Goal: Task Accomplishment & Management: Use online tool/utility

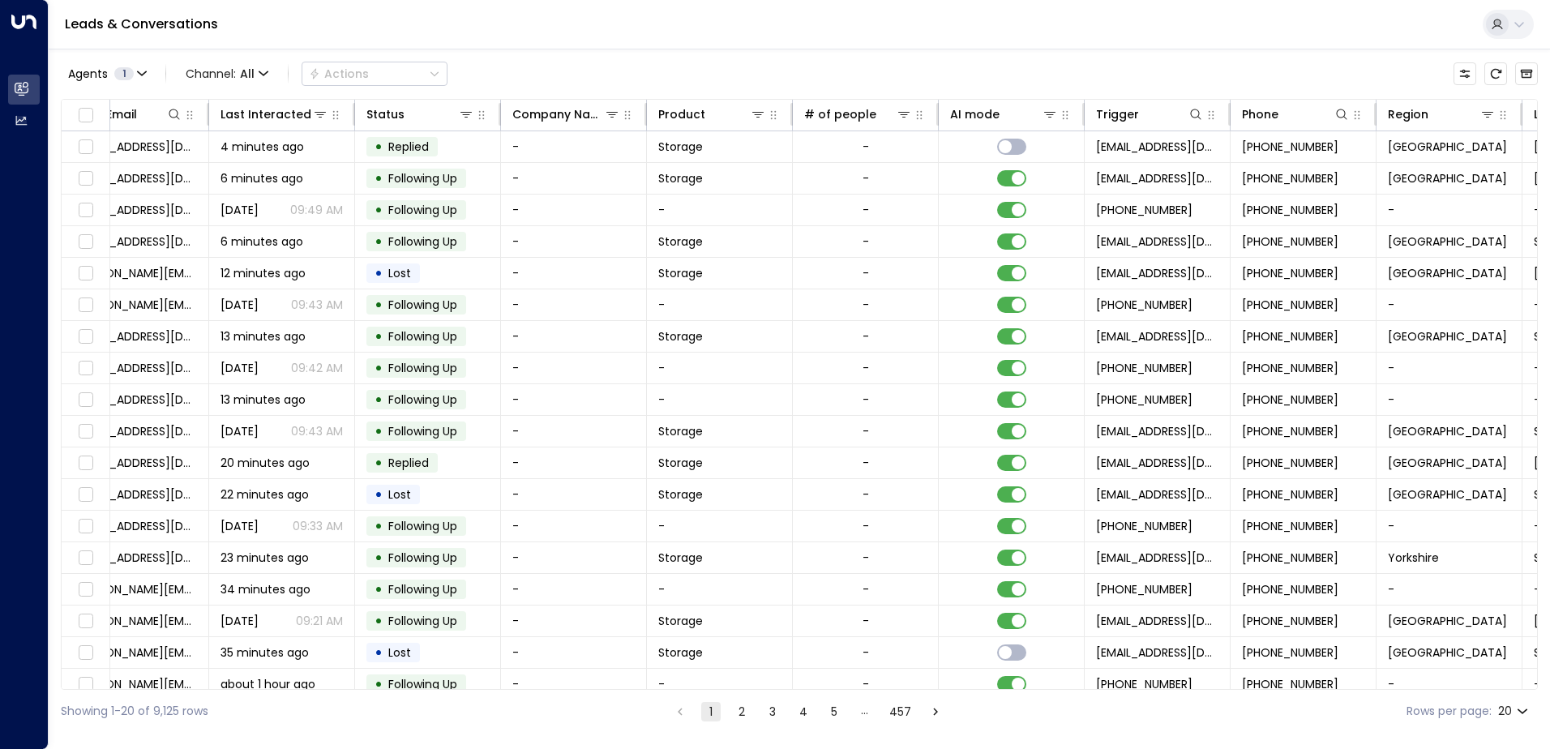
scroll to position [0, 331]
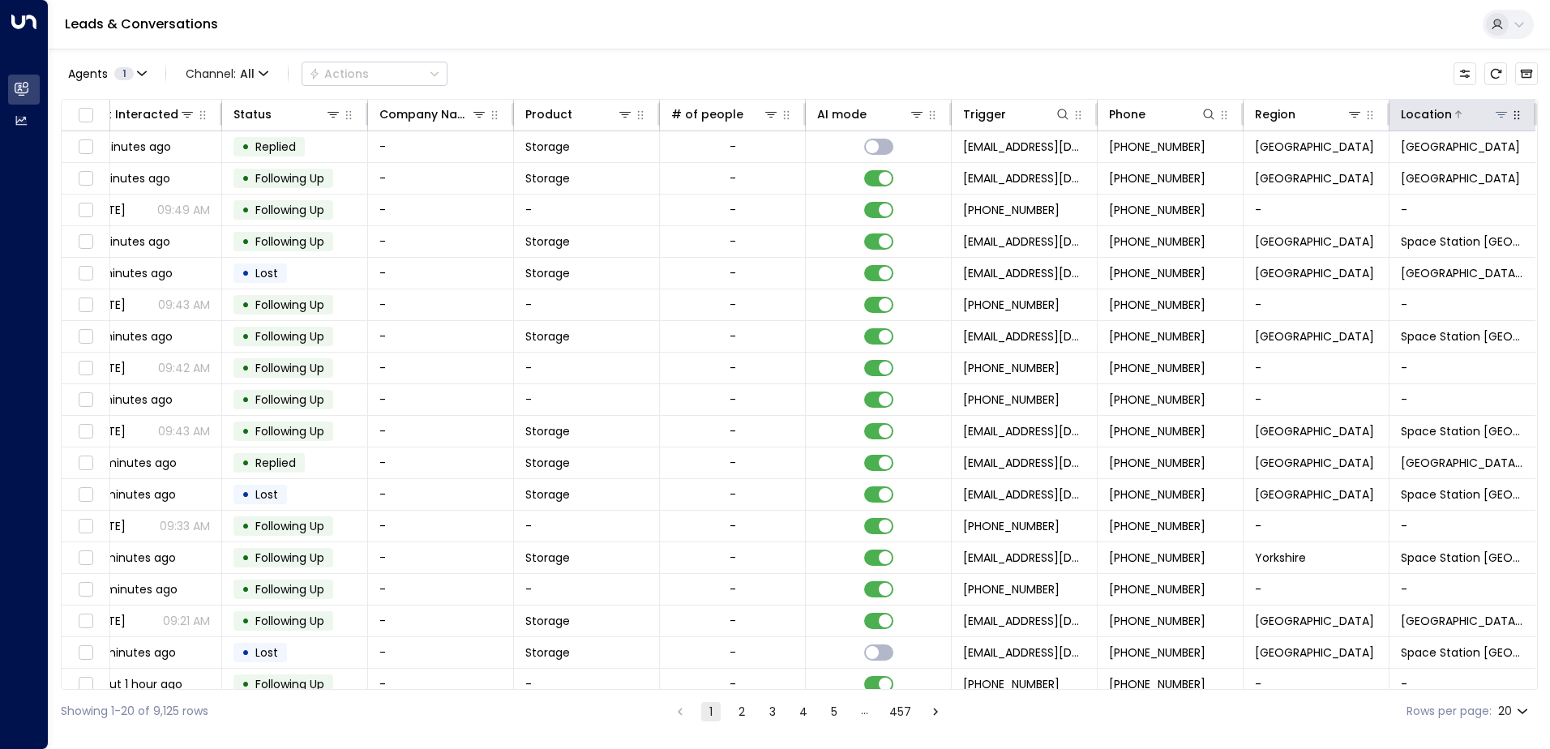
click at [1501, 113] on icon at bounding box center [1501, 114] width 13 height 13
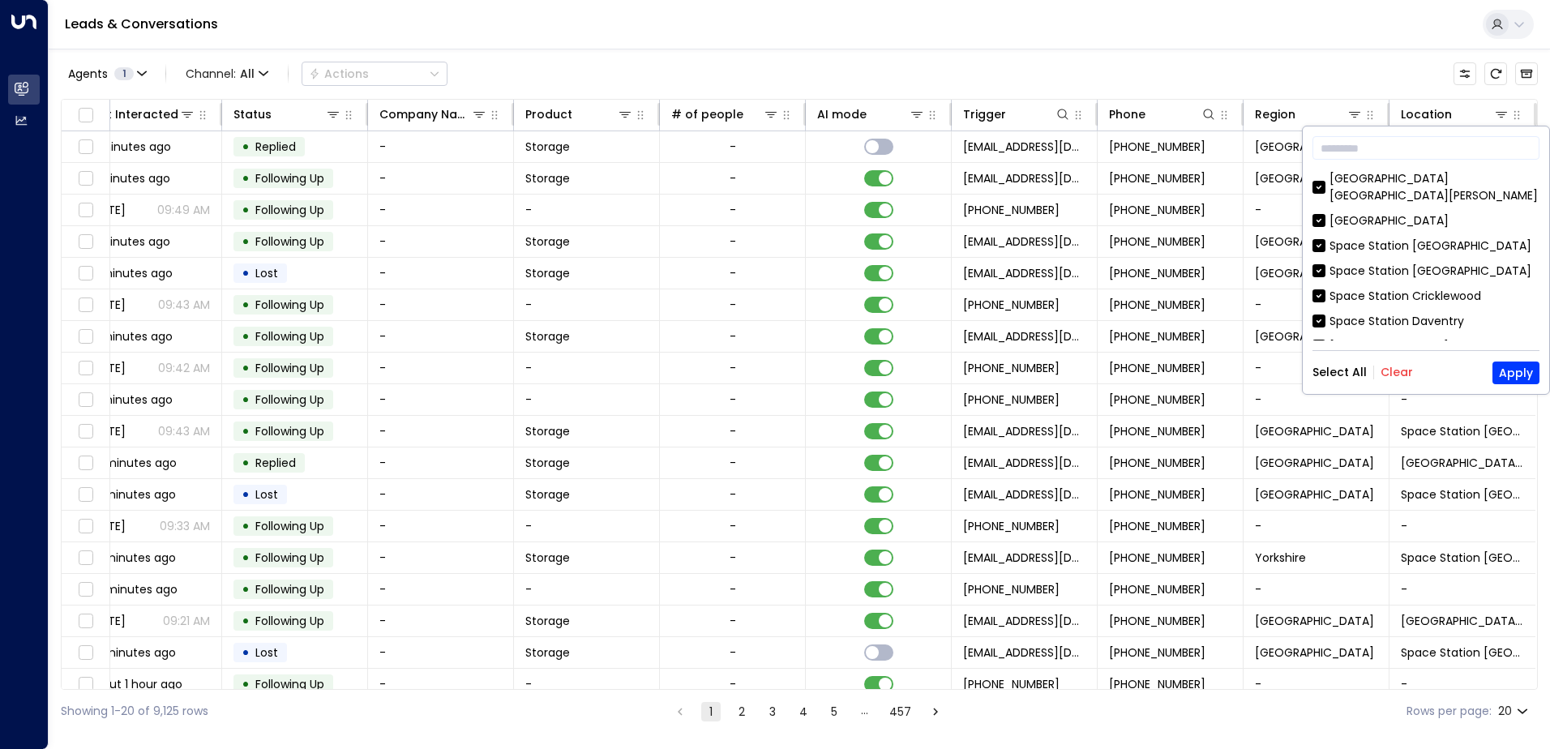
click at [1399, 378] on button "Clear" at bounding box center [1396, 372] width 32 height 13
click at [1515, 374] on button "Apply" at bounding box center [1515, 373] width 47 height 23
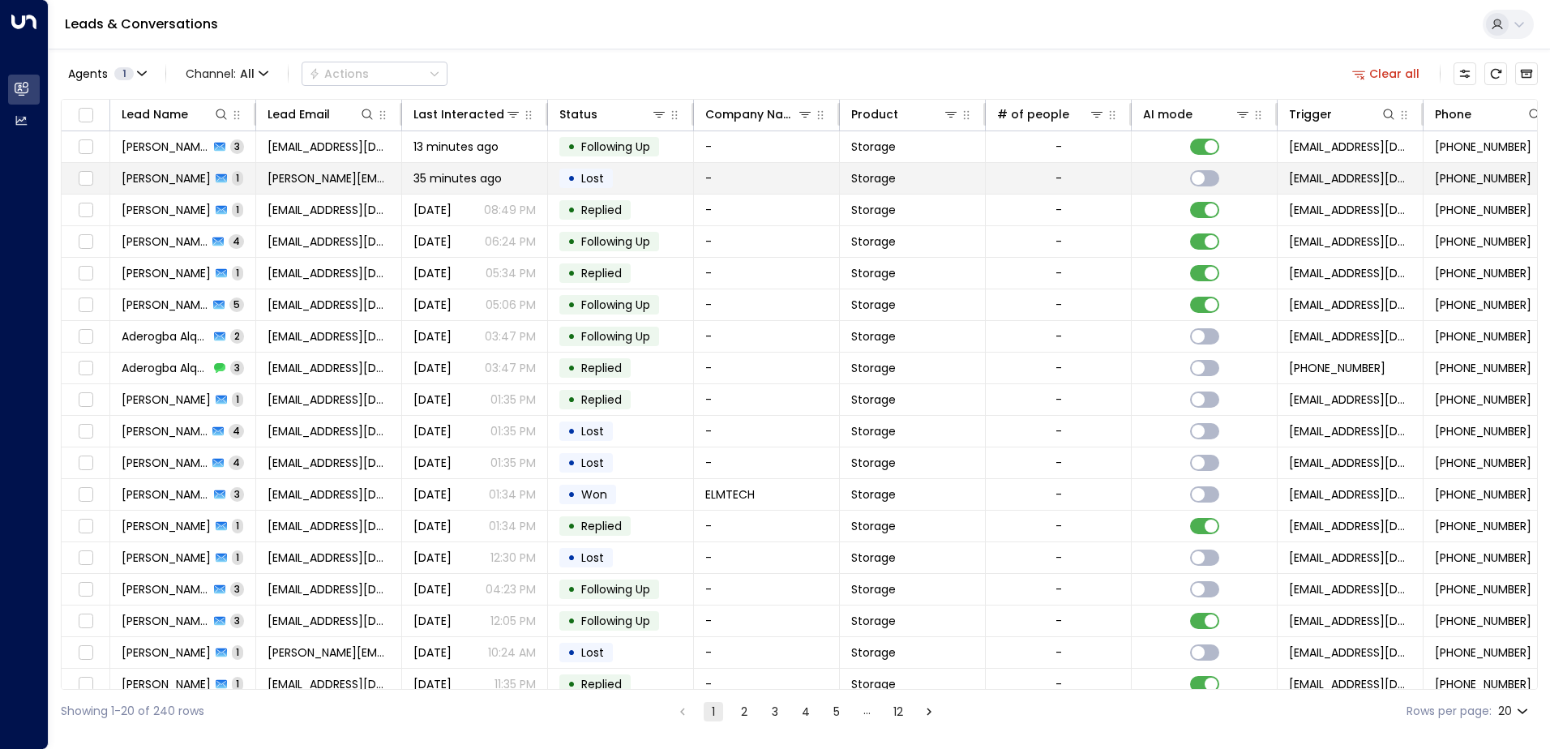
click at [167, 177] on span "[PERSON_NAME]" at bounding box center [166, 178] width 89 height 16
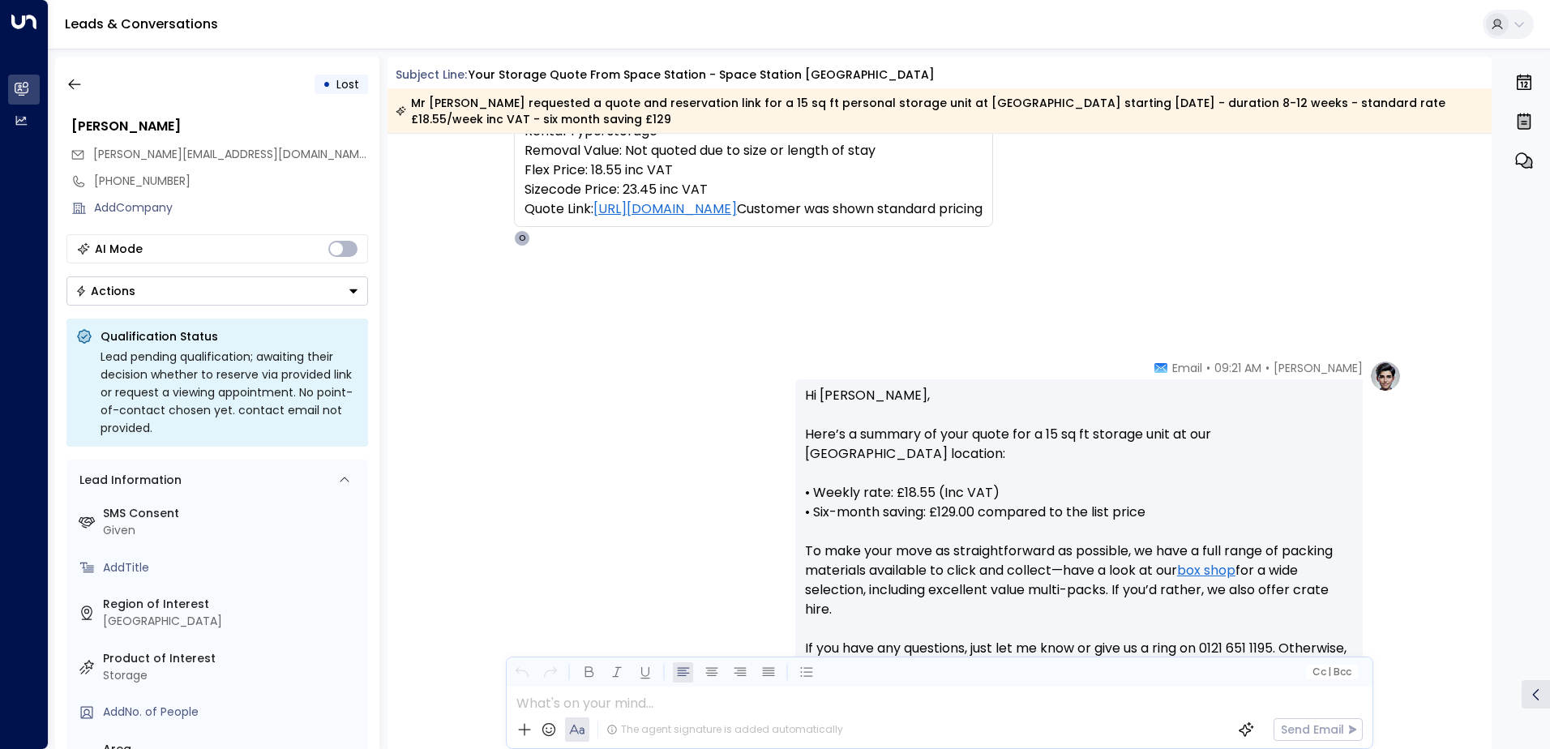
scroll to position [556, 0]
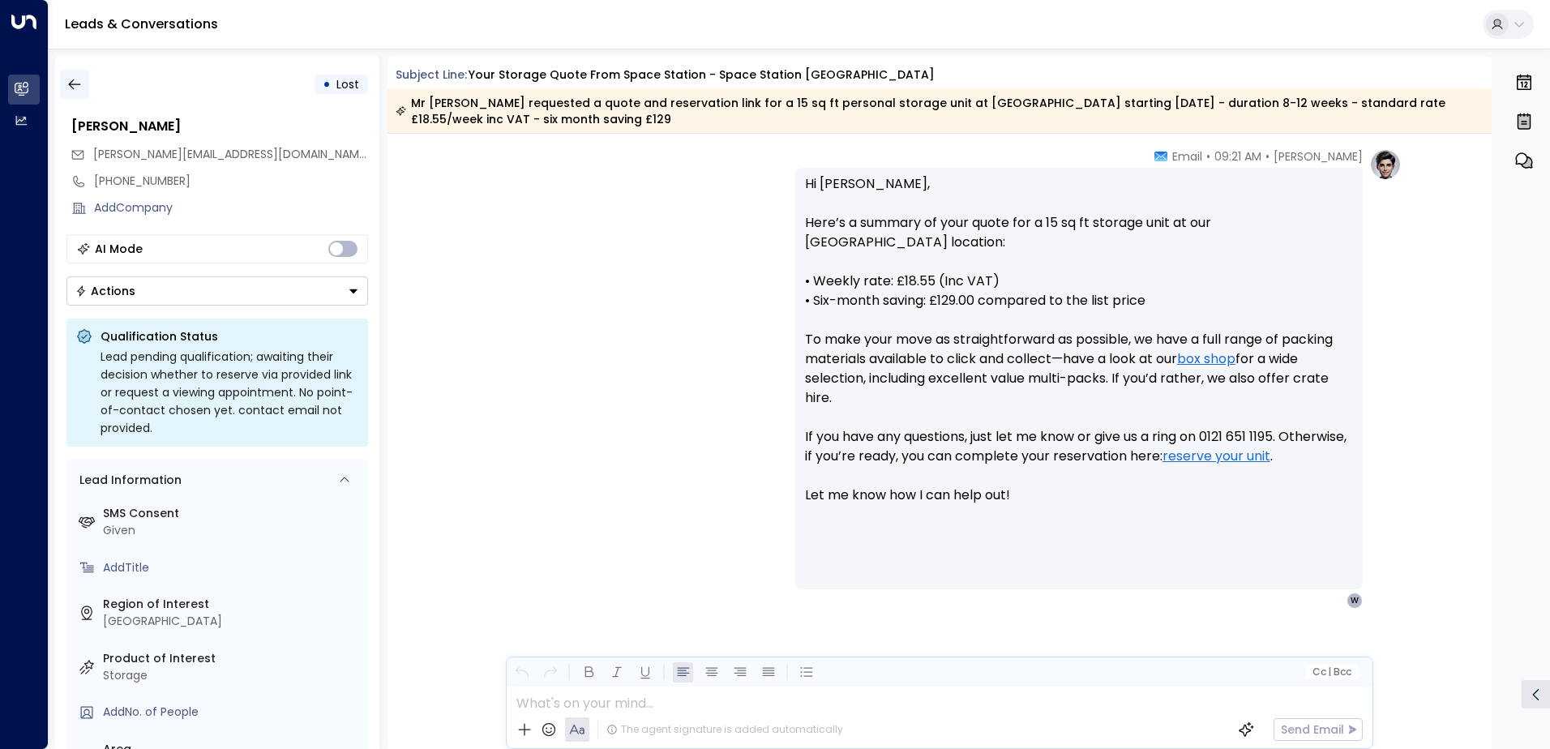
click at [74, 87] on icon "button" at bounding box center [74, 84] width 16 height 16
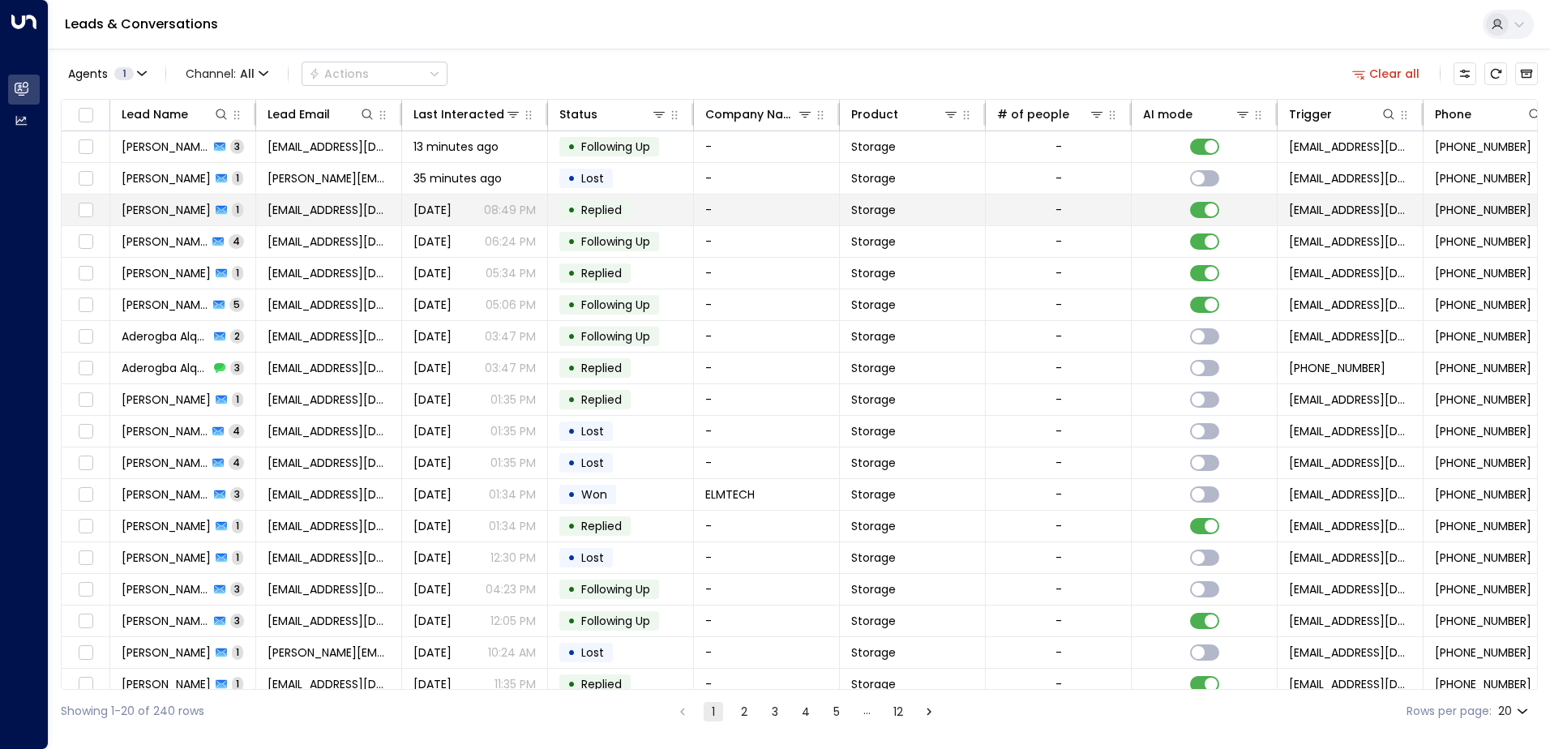
click at [165, 208] on span "[PERSON_NAME]" at bounding box center [166, 210] width 89 height 16
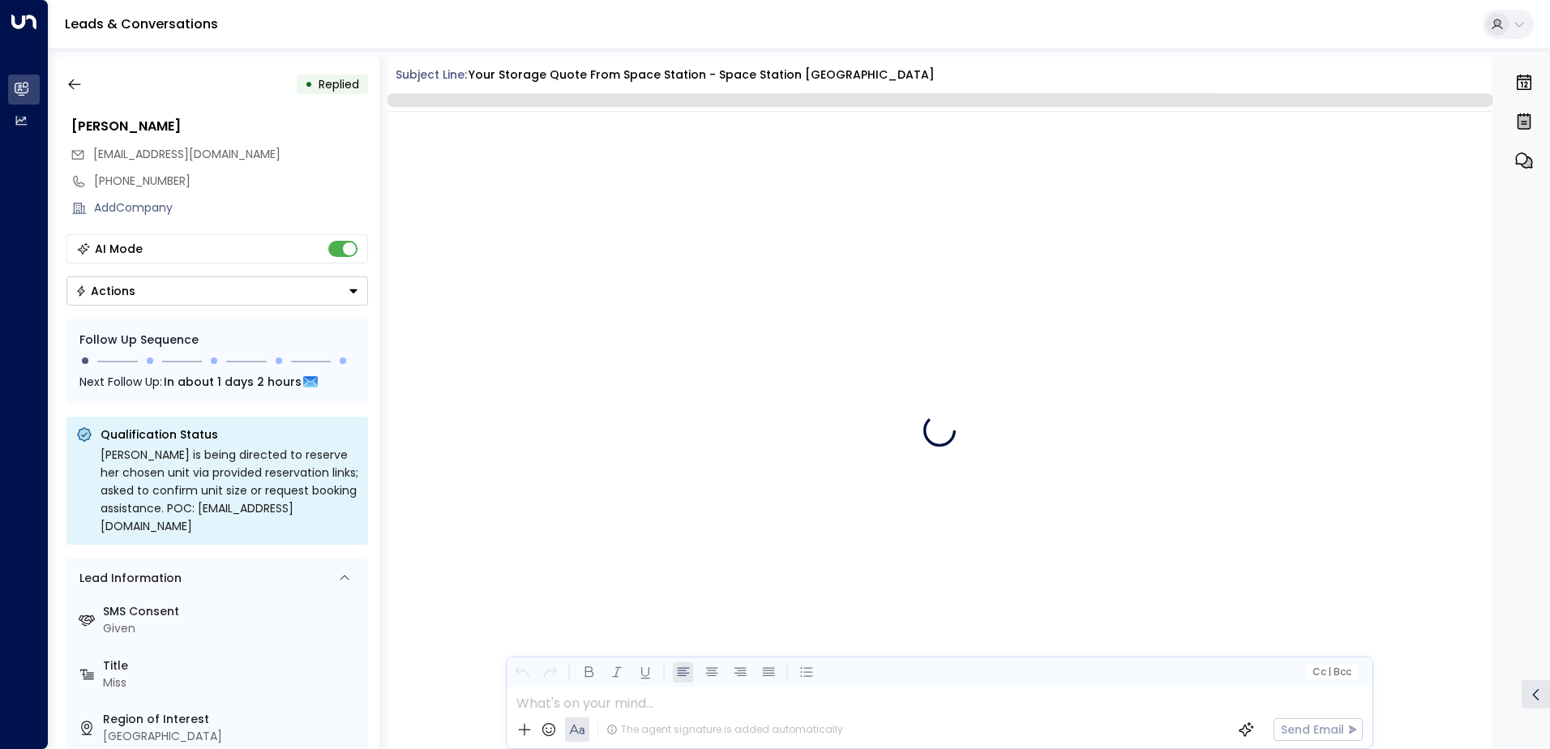
scroll to position [537, 0]
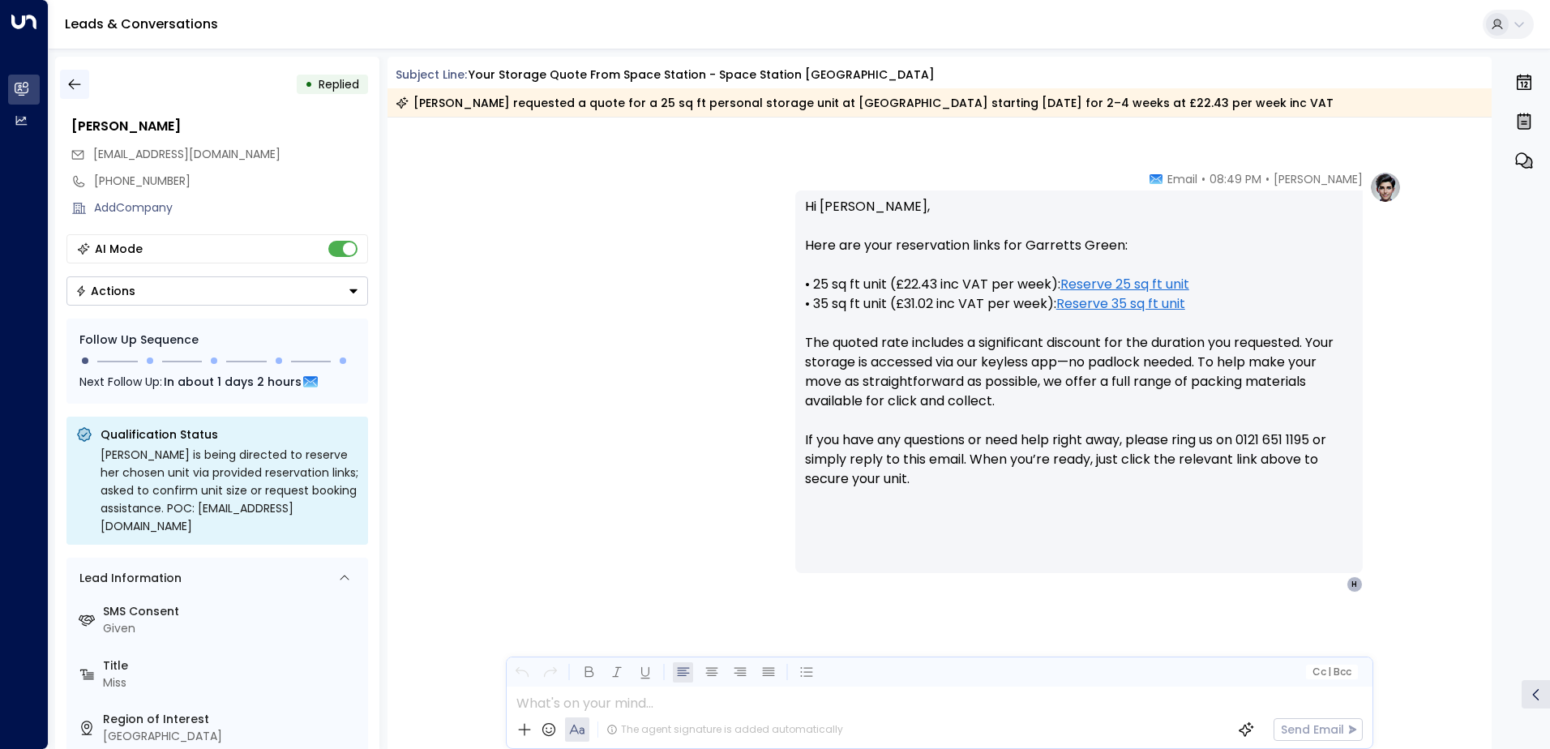
click at [69, 83] on icon "button" at bounding box center [74, 84] width 12 height 11
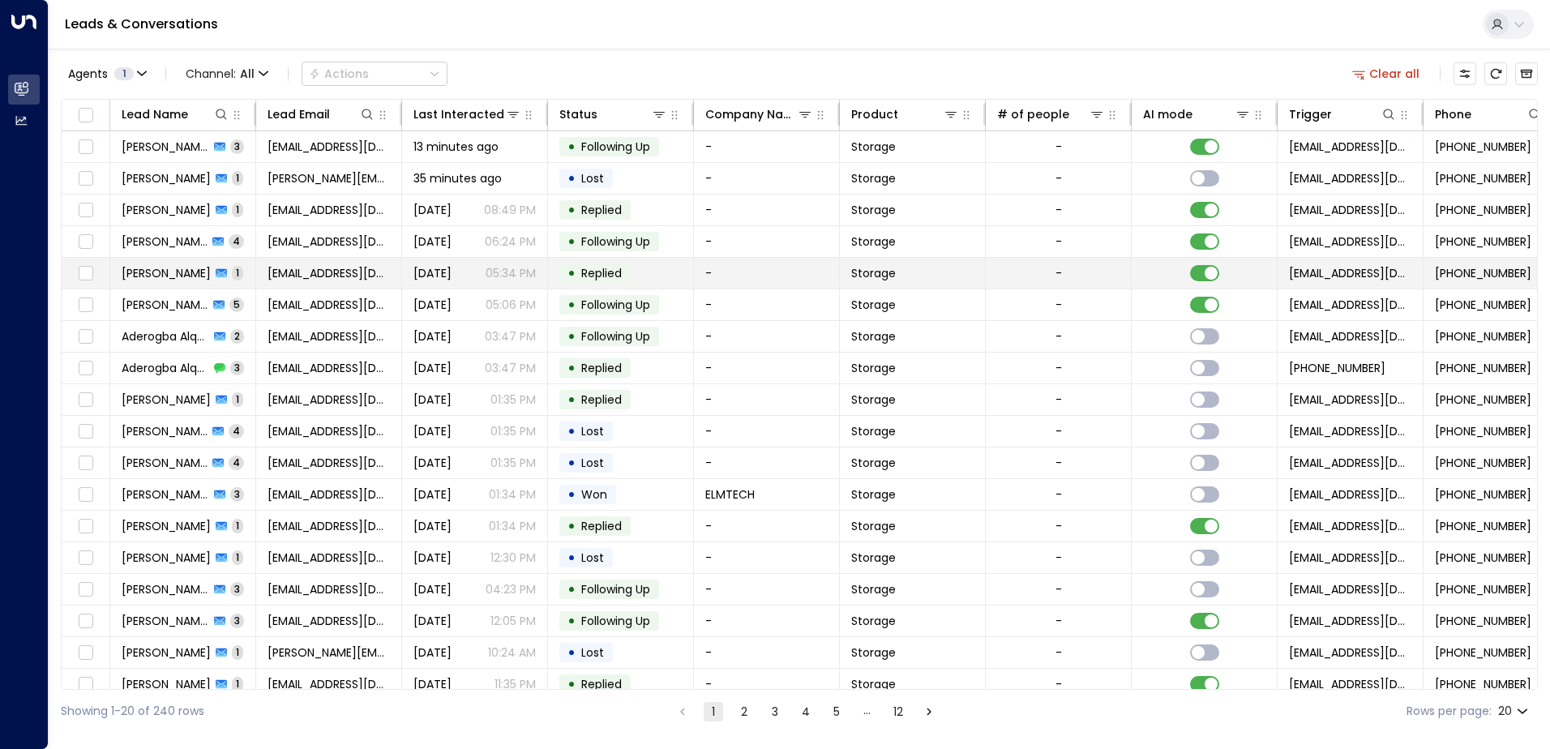
click at [164, 272] on span "[PERSON_NAME]" at bounding box center [166, 273] width 89 height 16
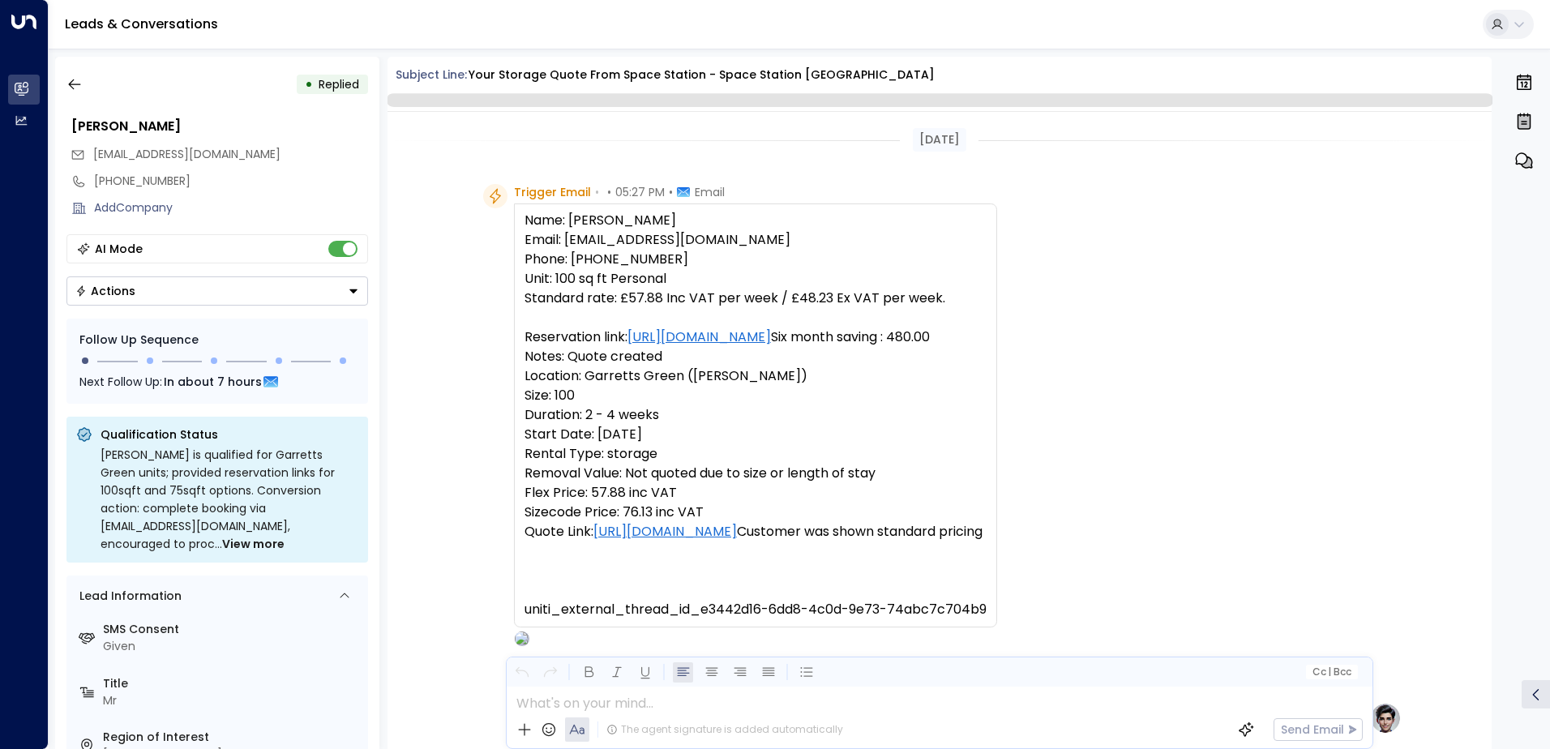
scroll to position [673, 0]
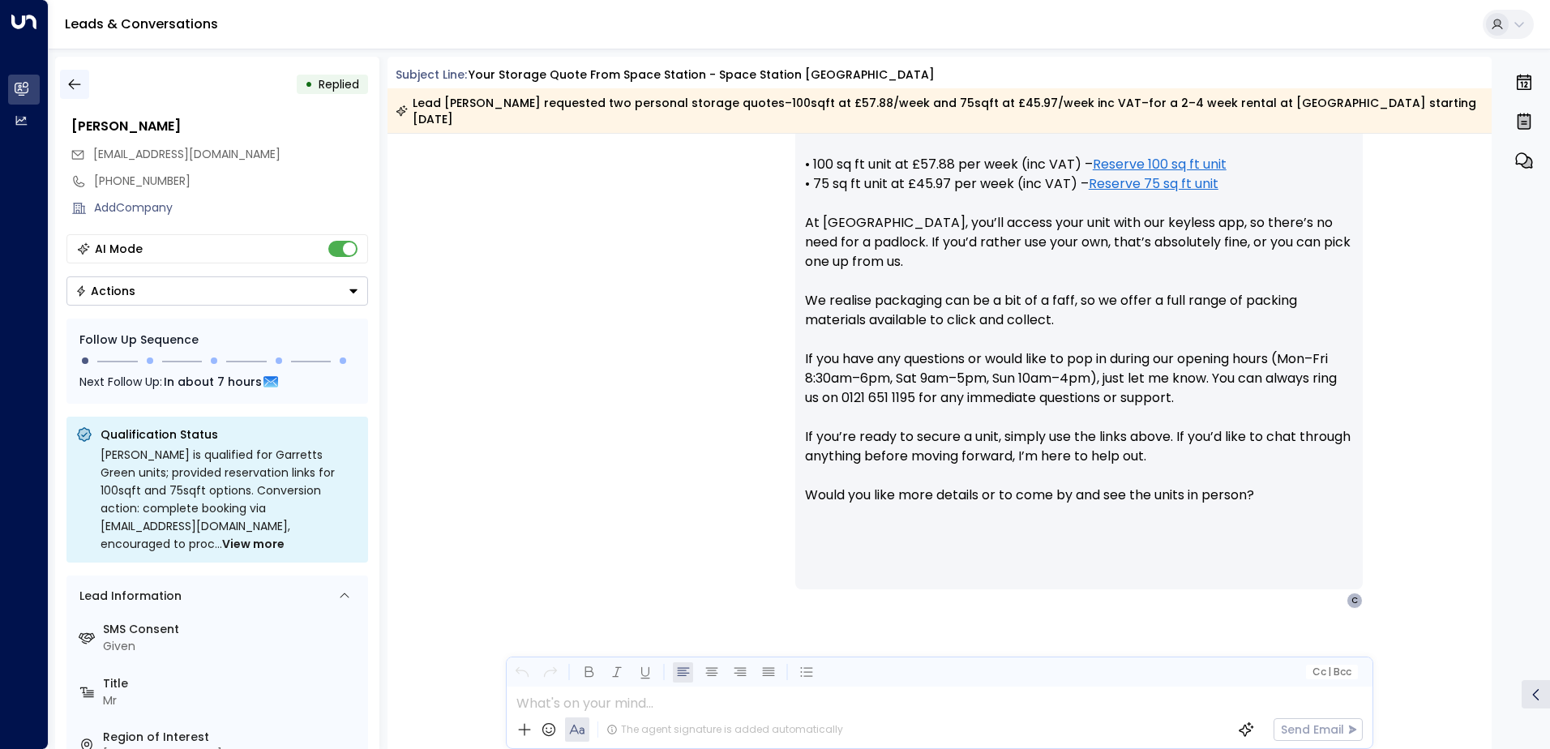
click at [77, 82] on icon "button" at bounding box center [74, 84] width 16 height 16
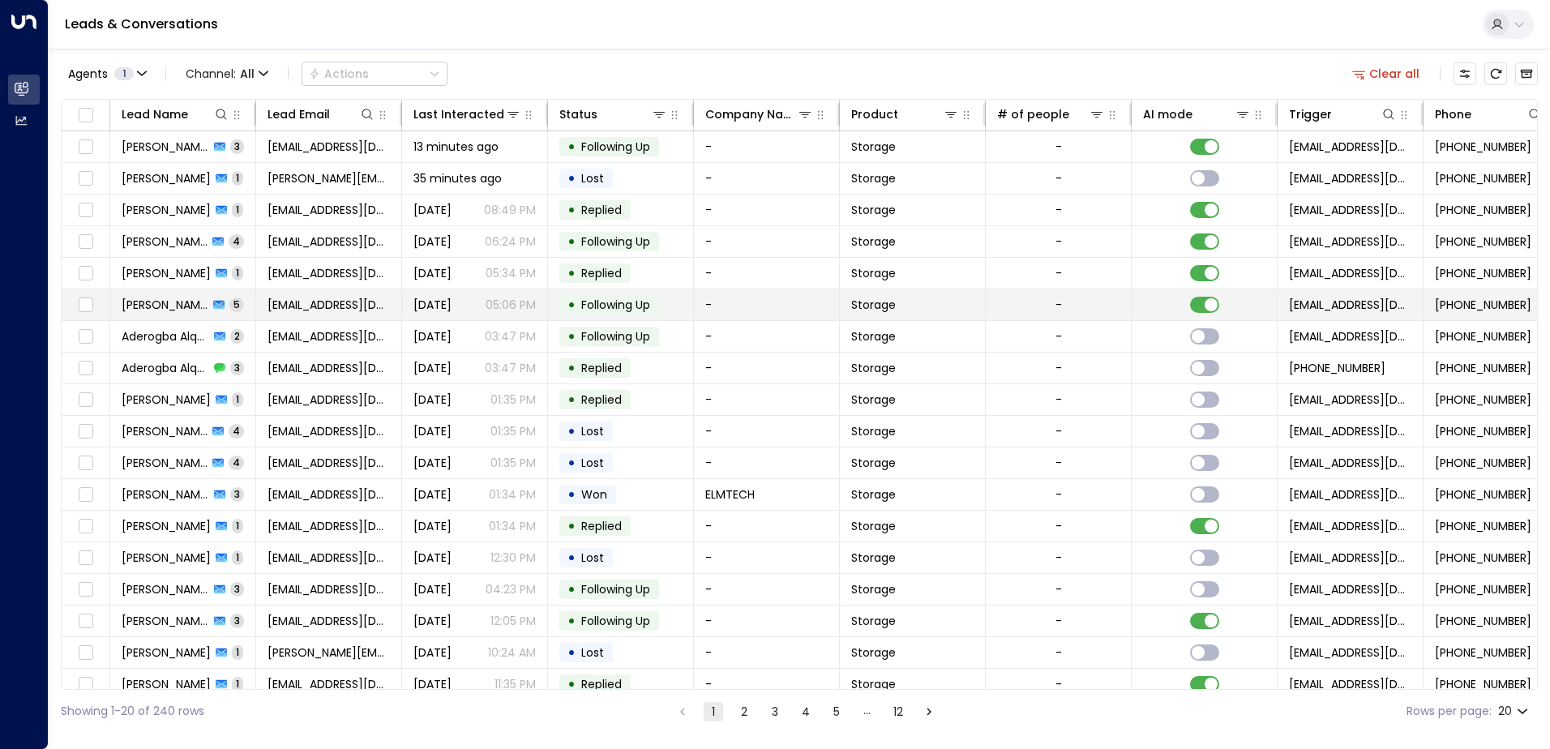
click at [135, 305] on span "[PERSON_NAME]" at bounding box center [165, 305] width 87 height 16
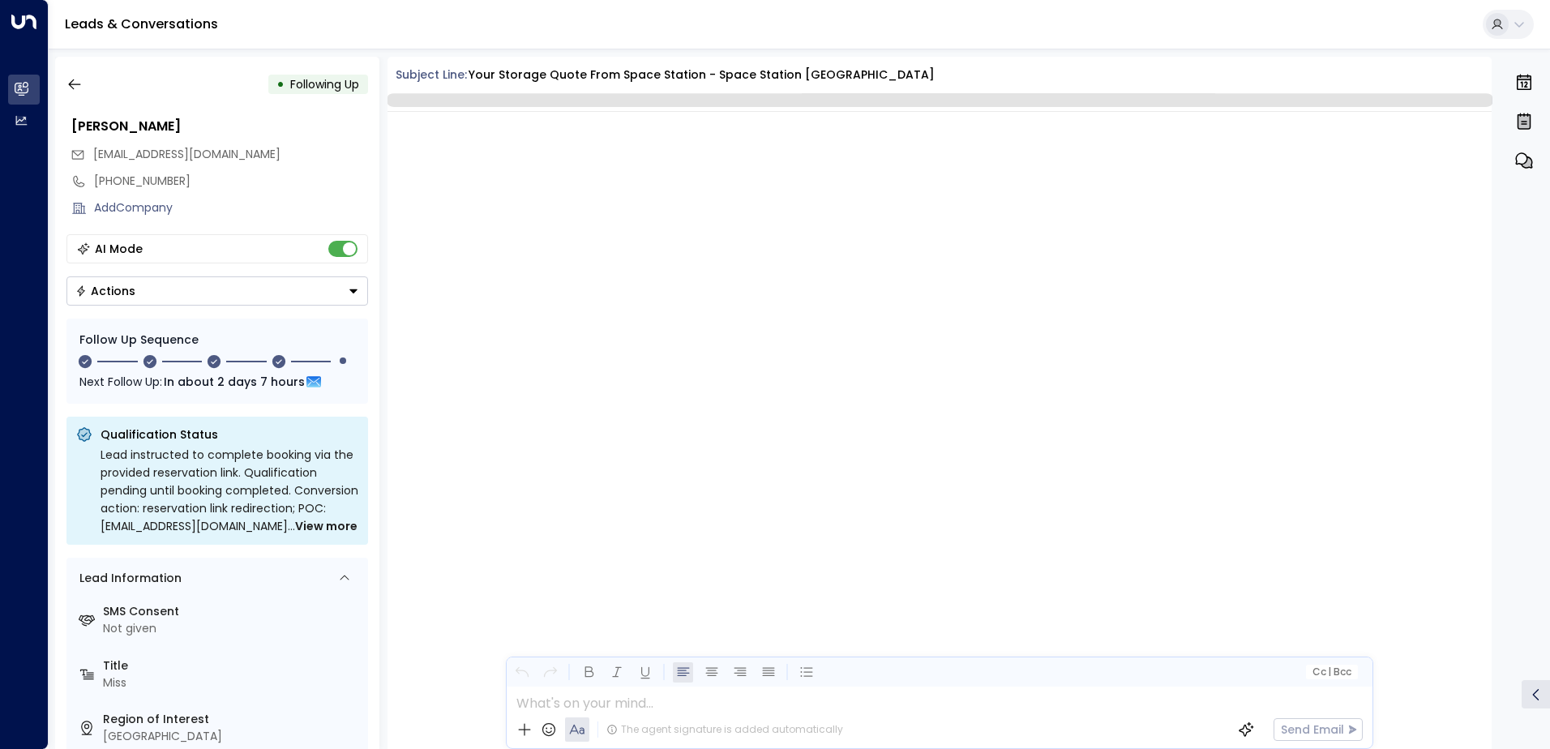
scroll to position [2679, 0]
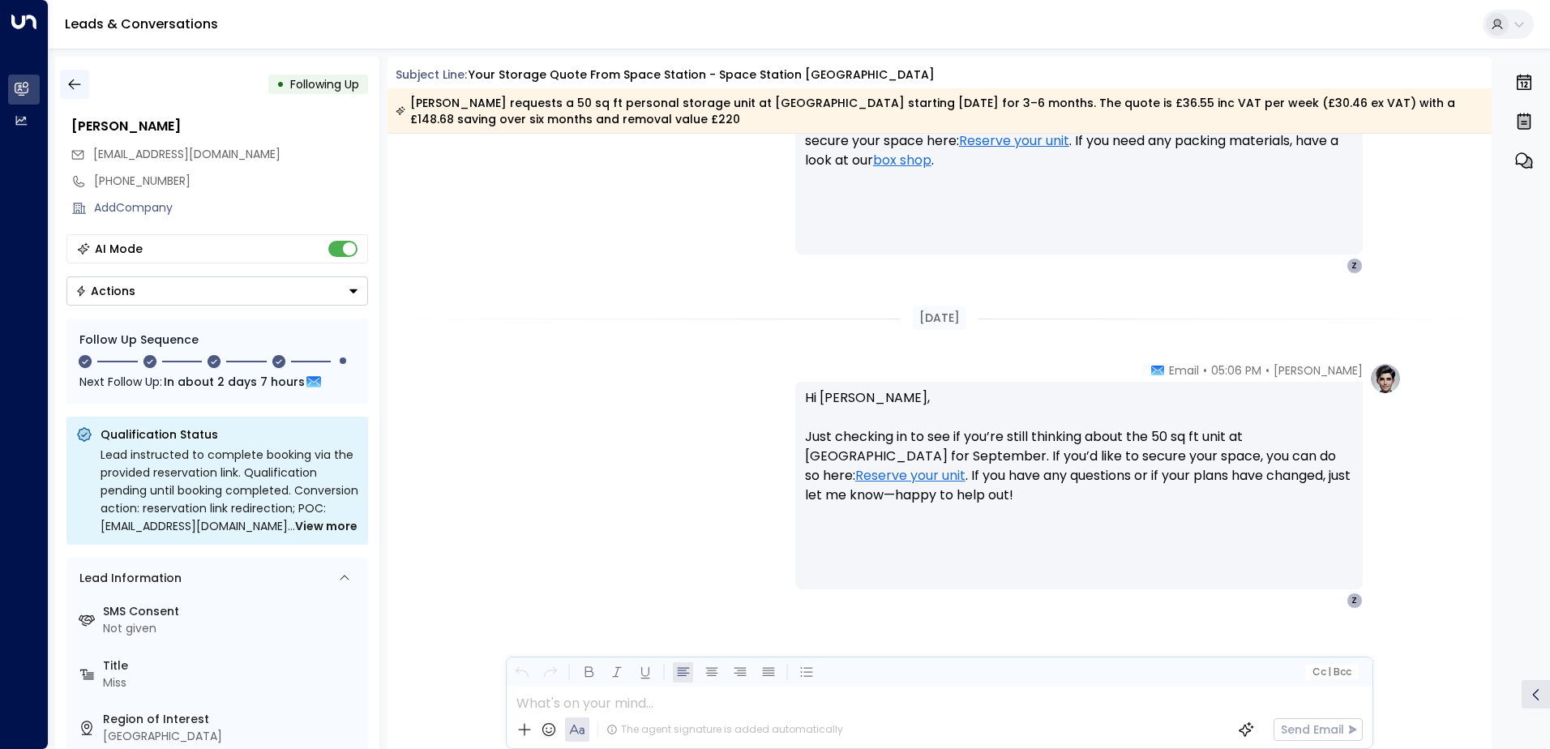
click at [74, 83] on icon "button" at bounding box center [74, 84] width 16 height 16
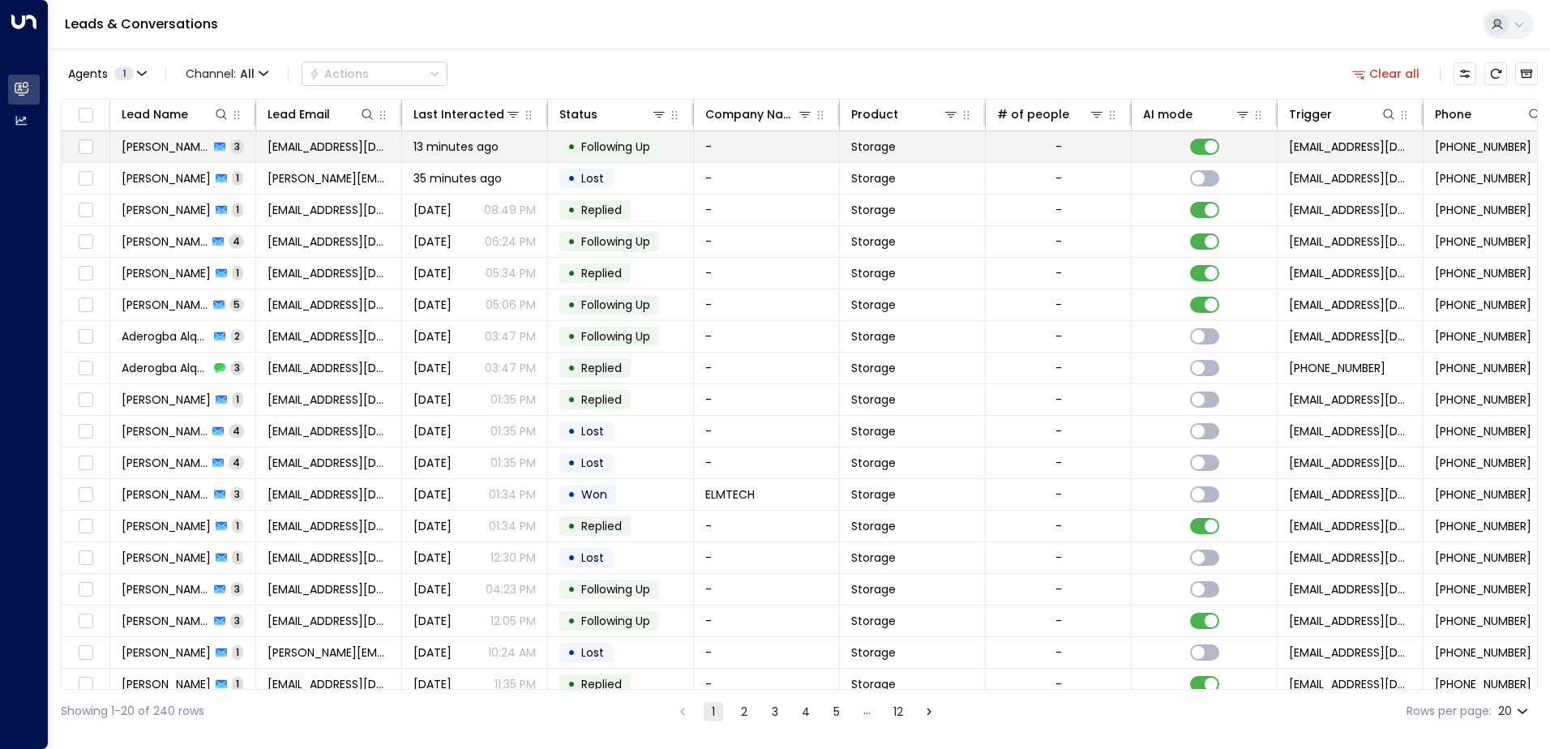
click at [156, 148] on span "[PERSON_NAME]" at bounding box center [166, 147] width 88 height 16
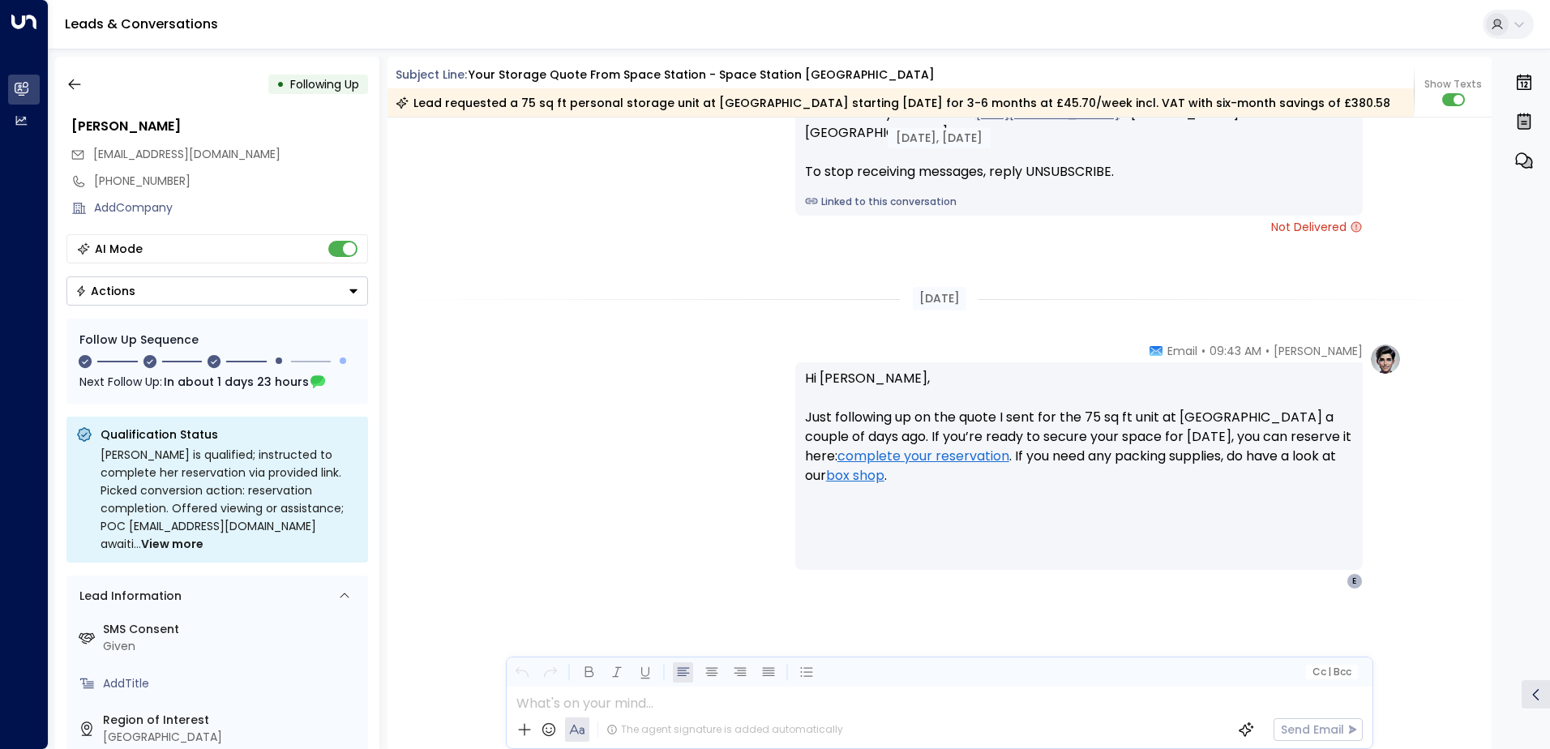
scroll to position [2041, 0]
click at [77, 88] on icon "button" at bounding box center [74, 84] width 16 height 16
